Goal: Information Seeking & Learning: Learn about a topic

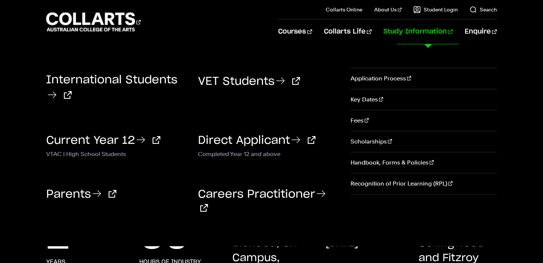
click at [437, 32] on link "Study Information" at bounding box center [417, 32] width 69 height 24
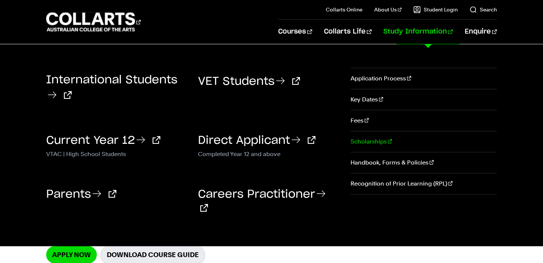
click at [362, 138] on link "Scholarships" at bounding box center [423, 141] width 146 height 21
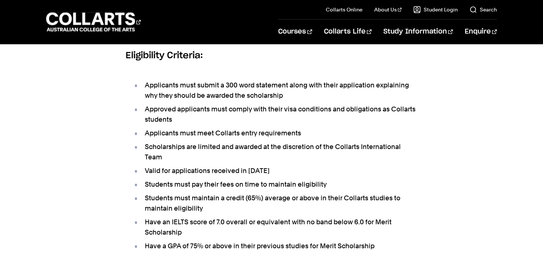
scroll to position [312, 0]
